Goal: Find specific page/section: Locate a particular part of the current website

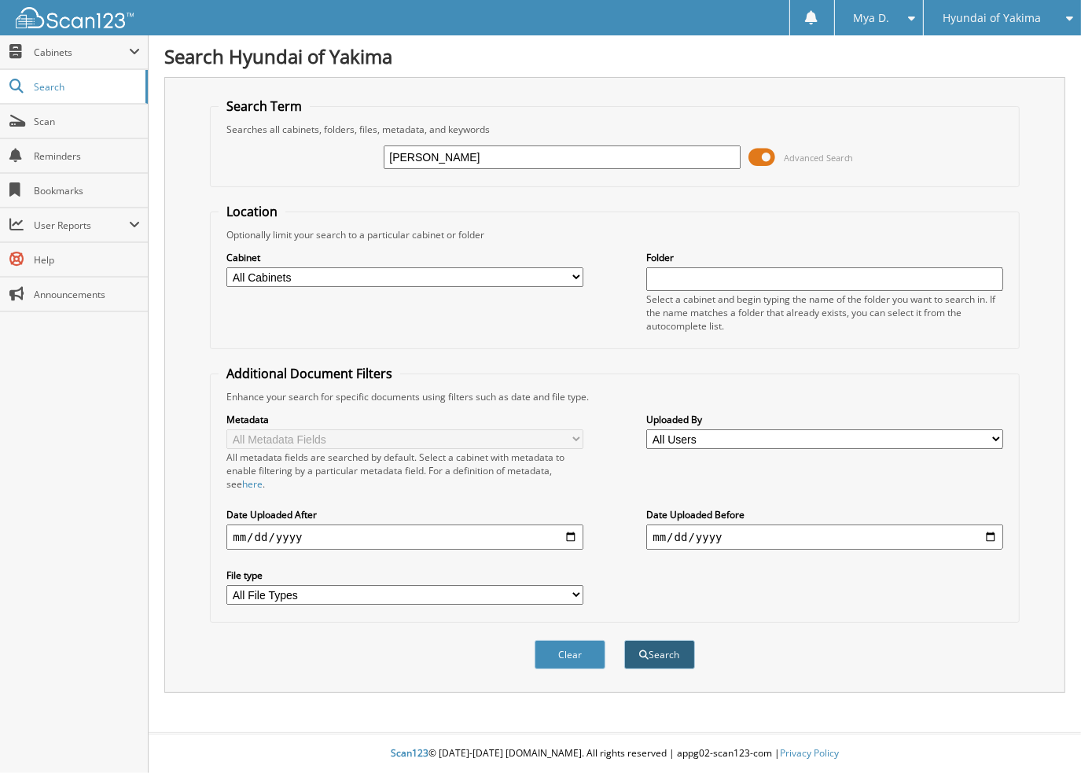
type input "[PERSON_NAME]"
click at [645, 640] on button "Search" at bounding box center [659, 654] width 71 height 29
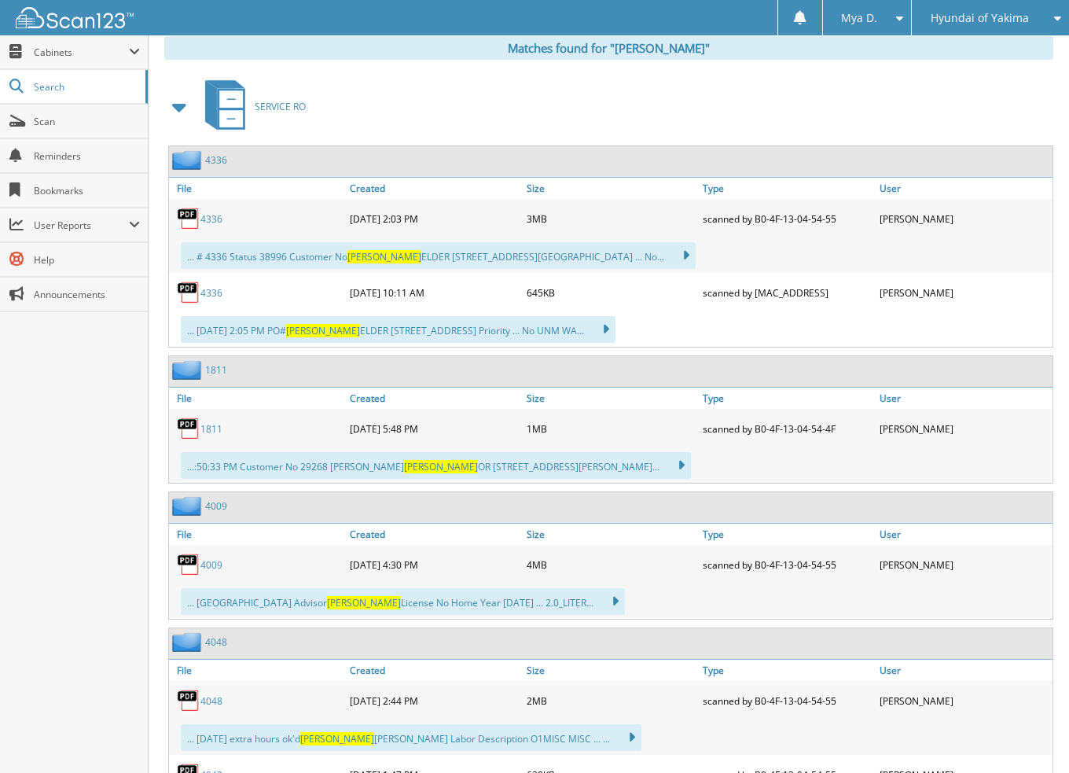
scroll to position [708, 0]
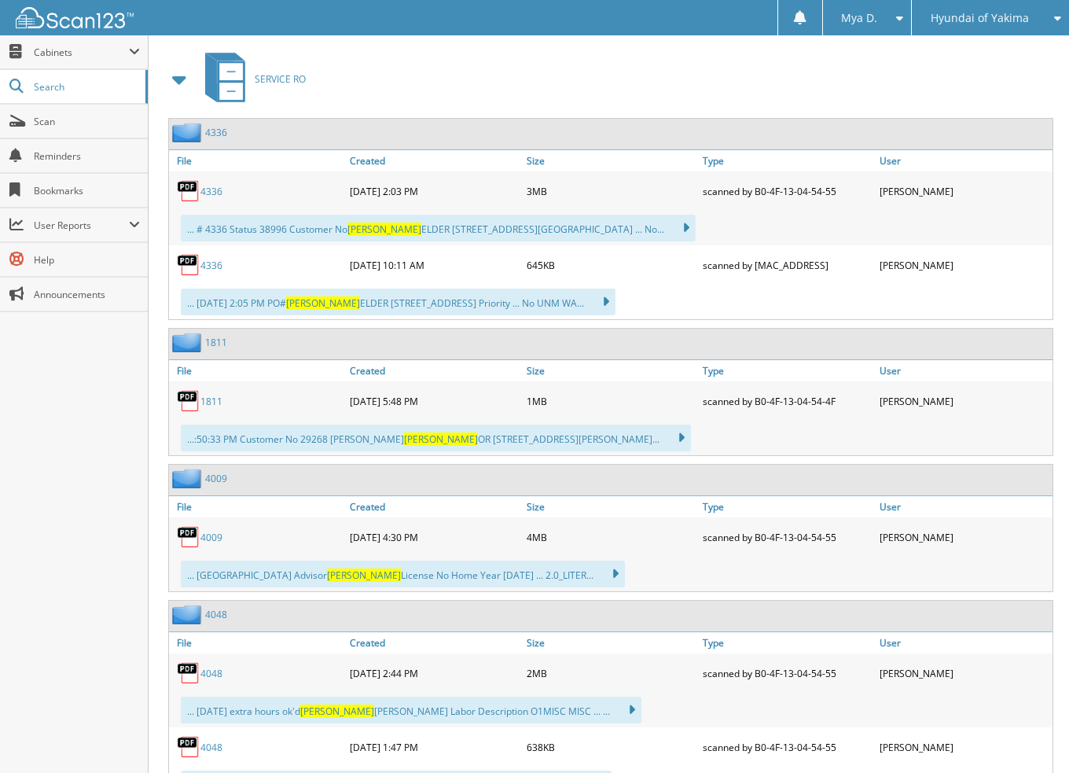
click at [186, 68] on span at bounding box center [180, 79] width 22 height 28
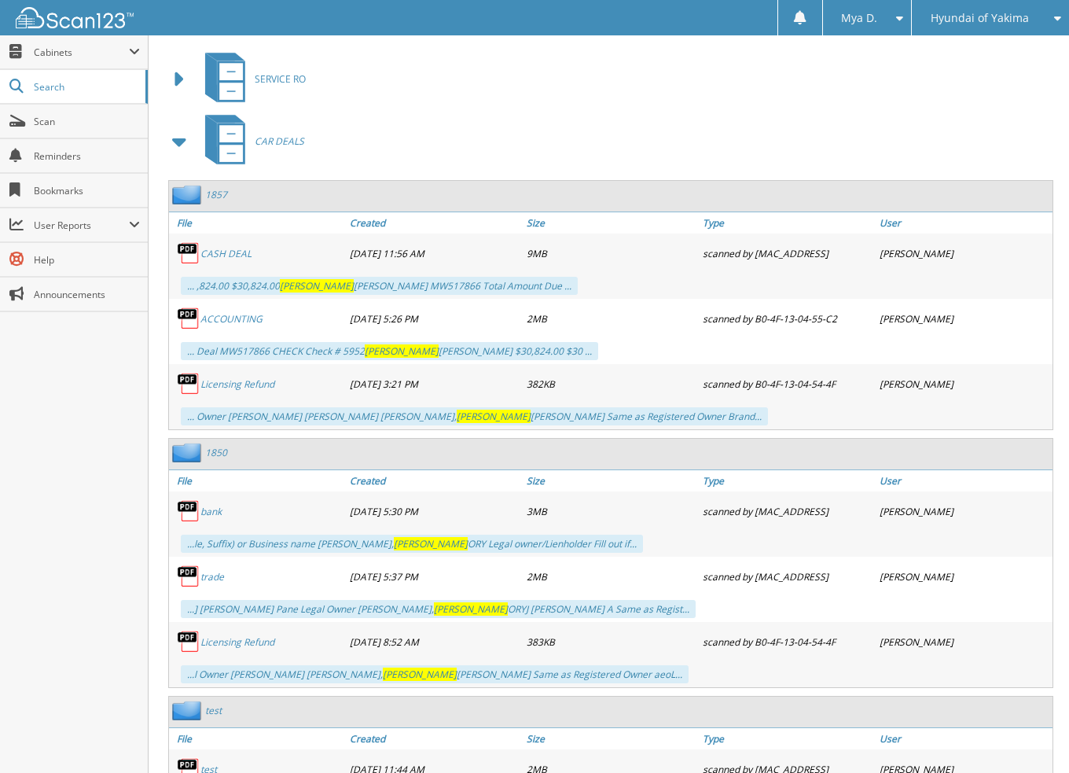
click at [178, 127] on span at bounding box center [180, 141] width 22 height 28
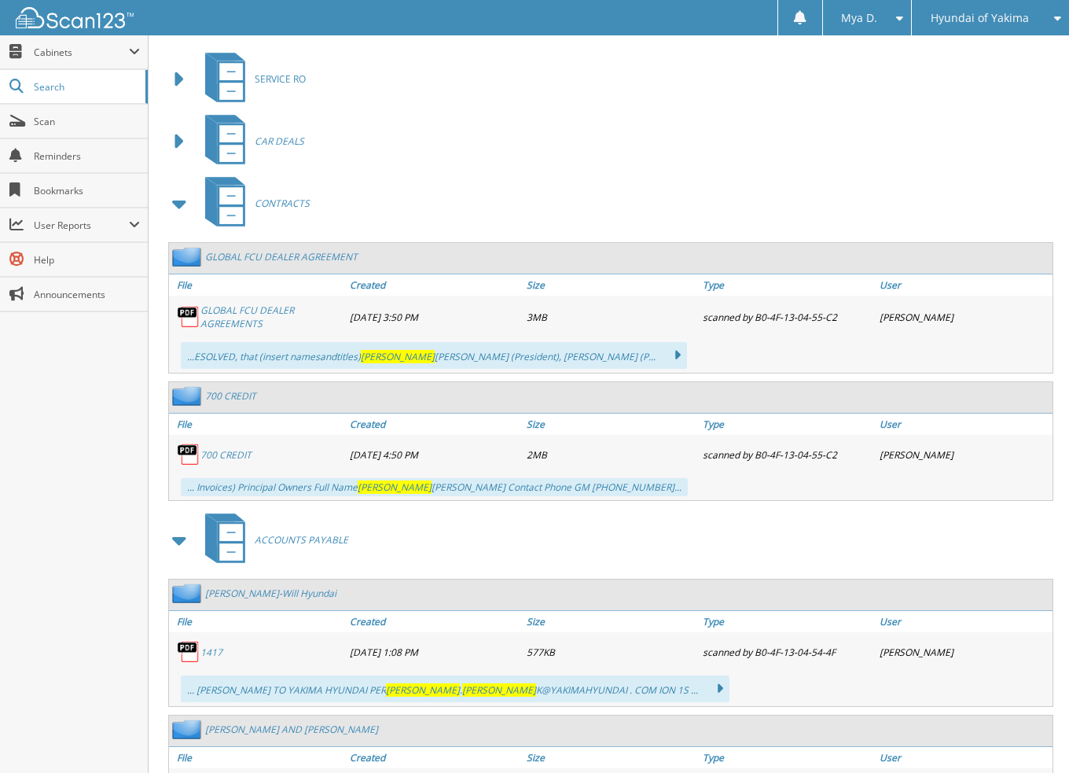
click at [179, 189] on span at bounding box center [180, 203] width 22 height 28
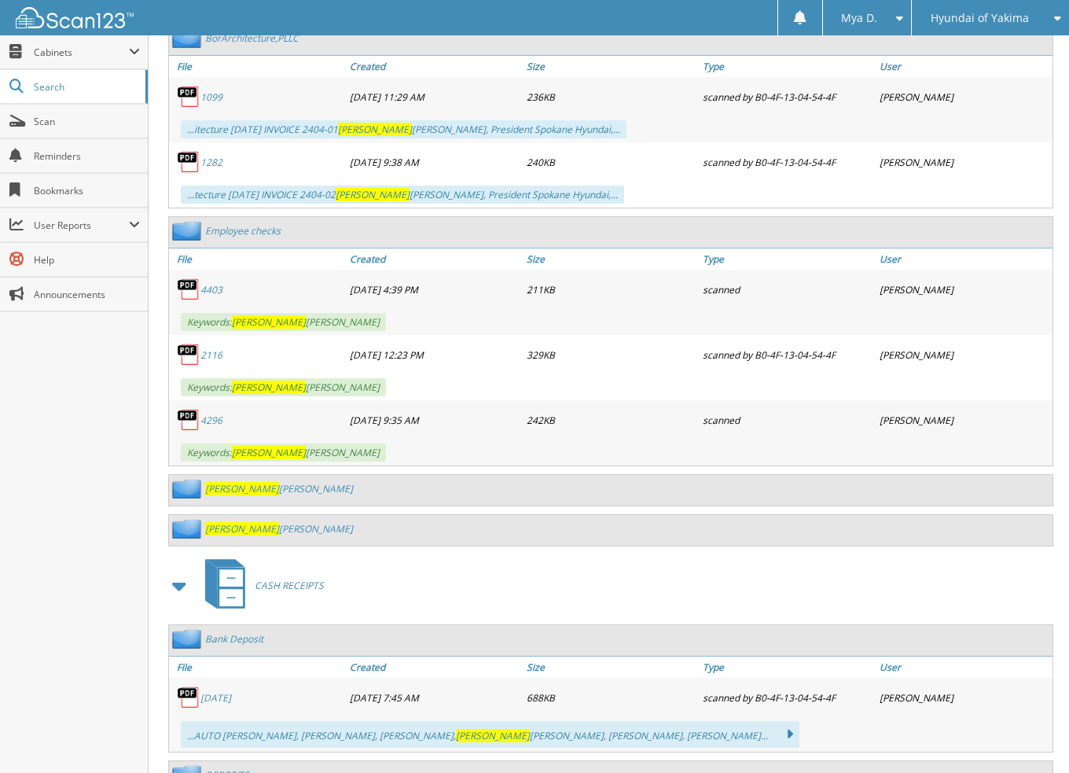
scroll to position [1572, 0]
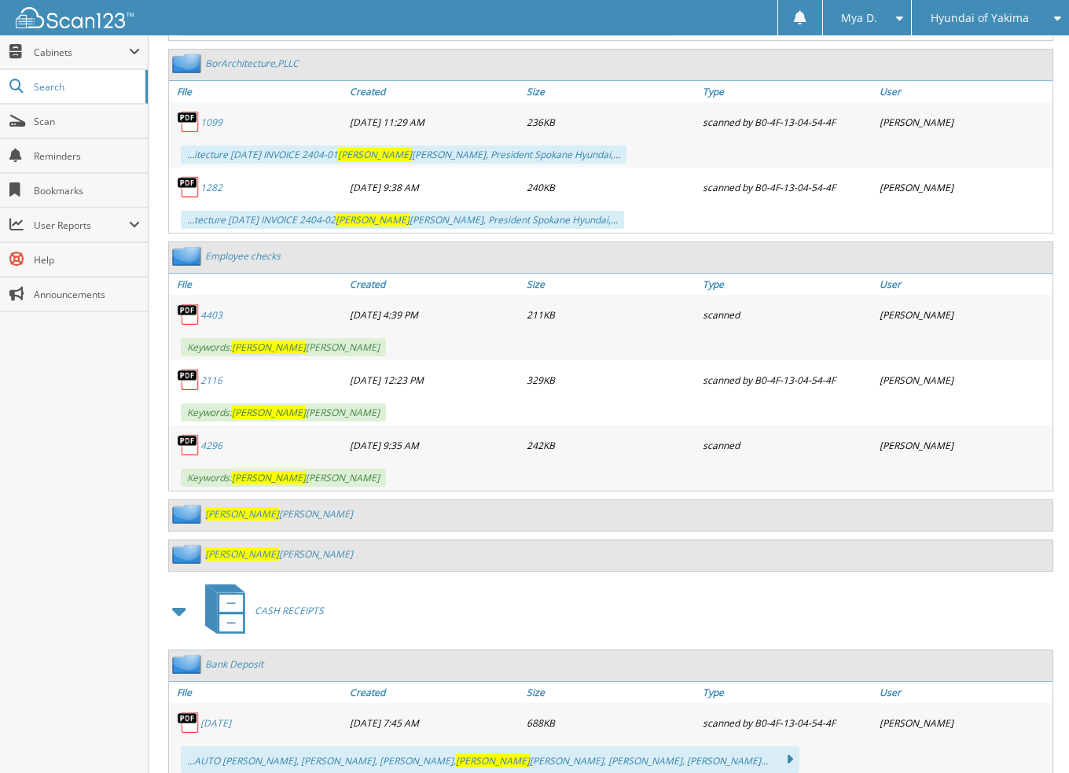
click at [266, 249] on link "Employee checks" at bounding box center [242, 255] width 75 height 13
